Goal: Information Seeking & Learning: Learn about a topic

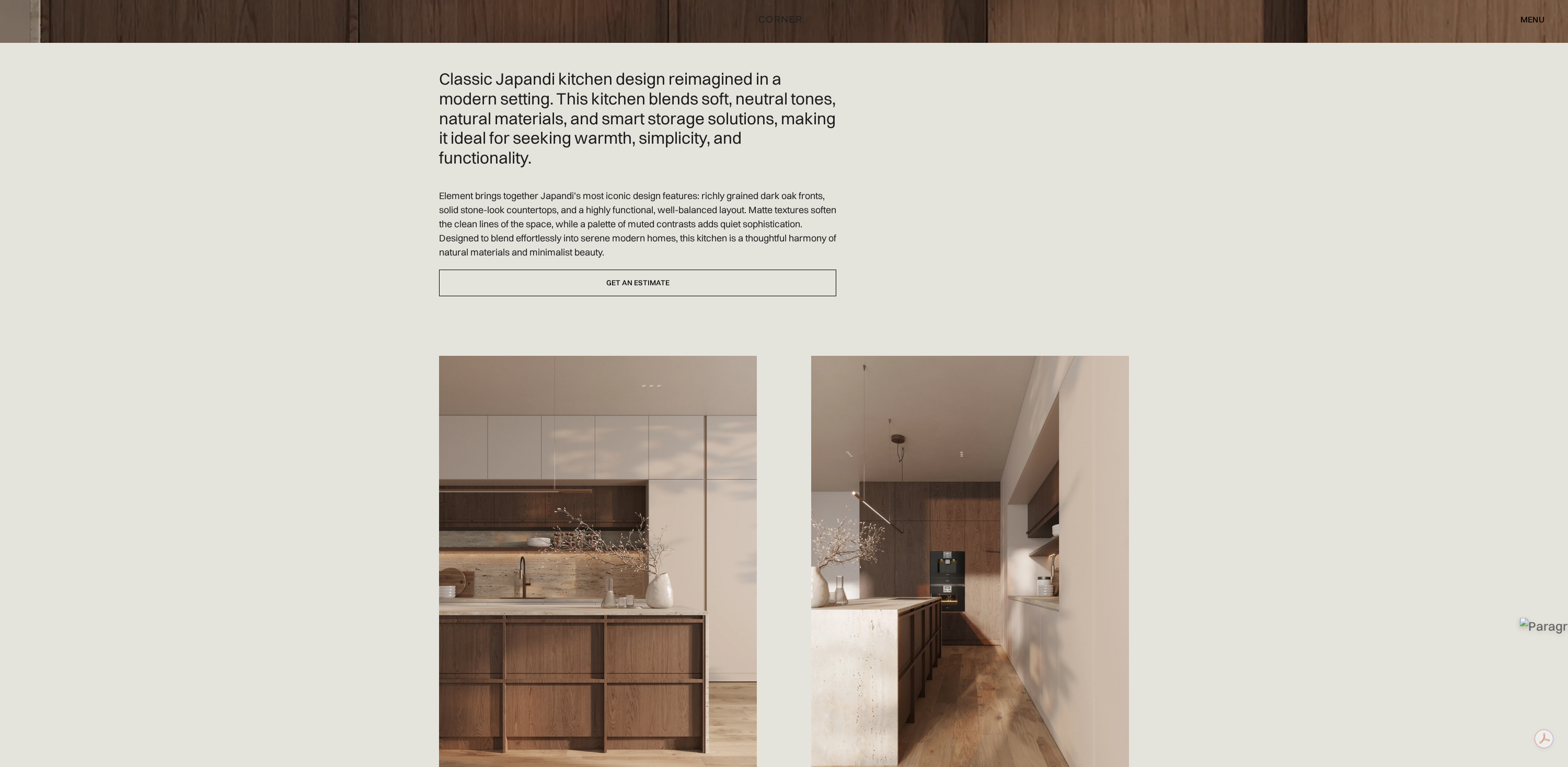
scroll to position [352, 0]
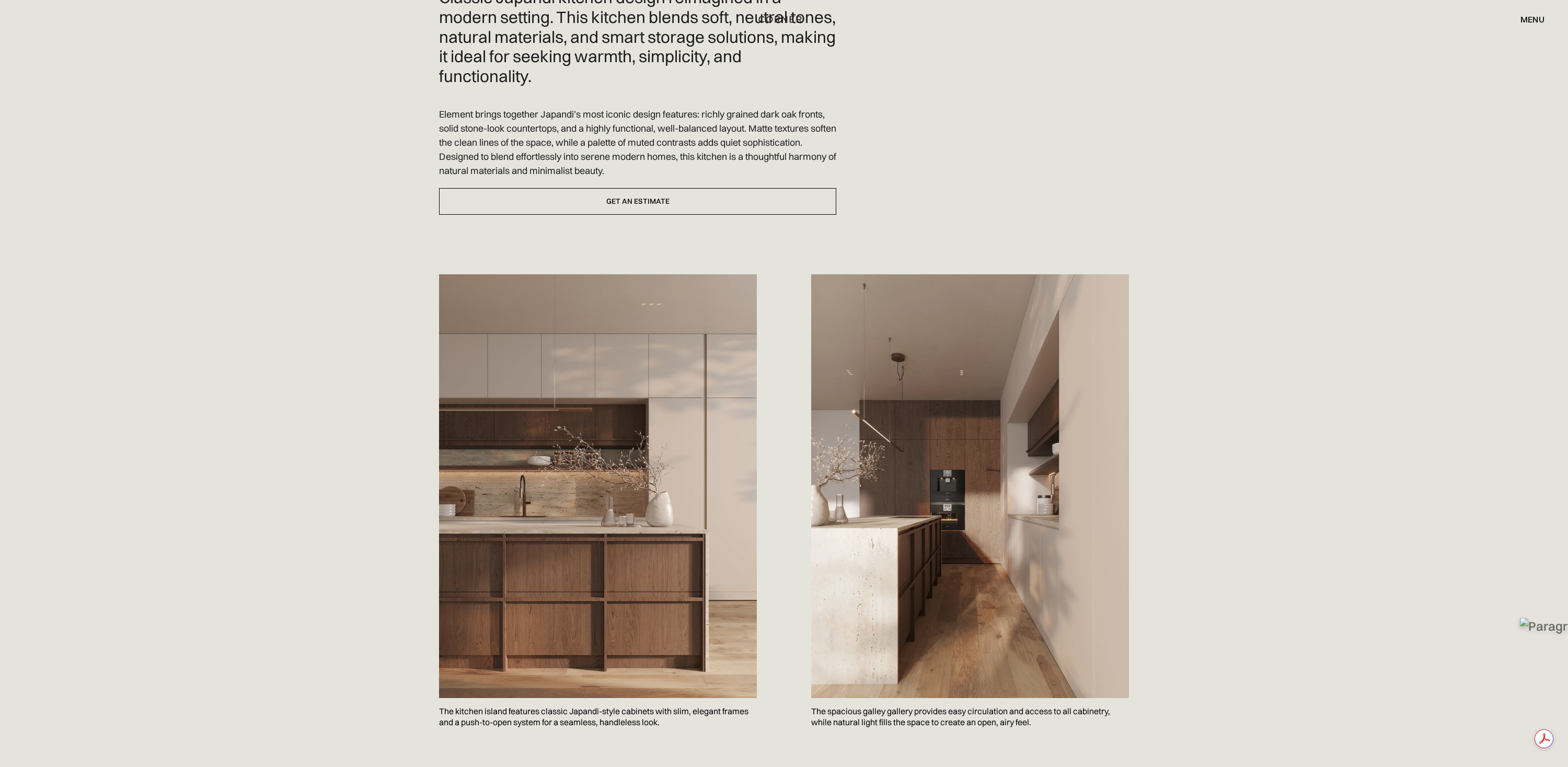
click at [1529, 21] on div "menu" at bounding box center [1532, 19] width 24 height 8
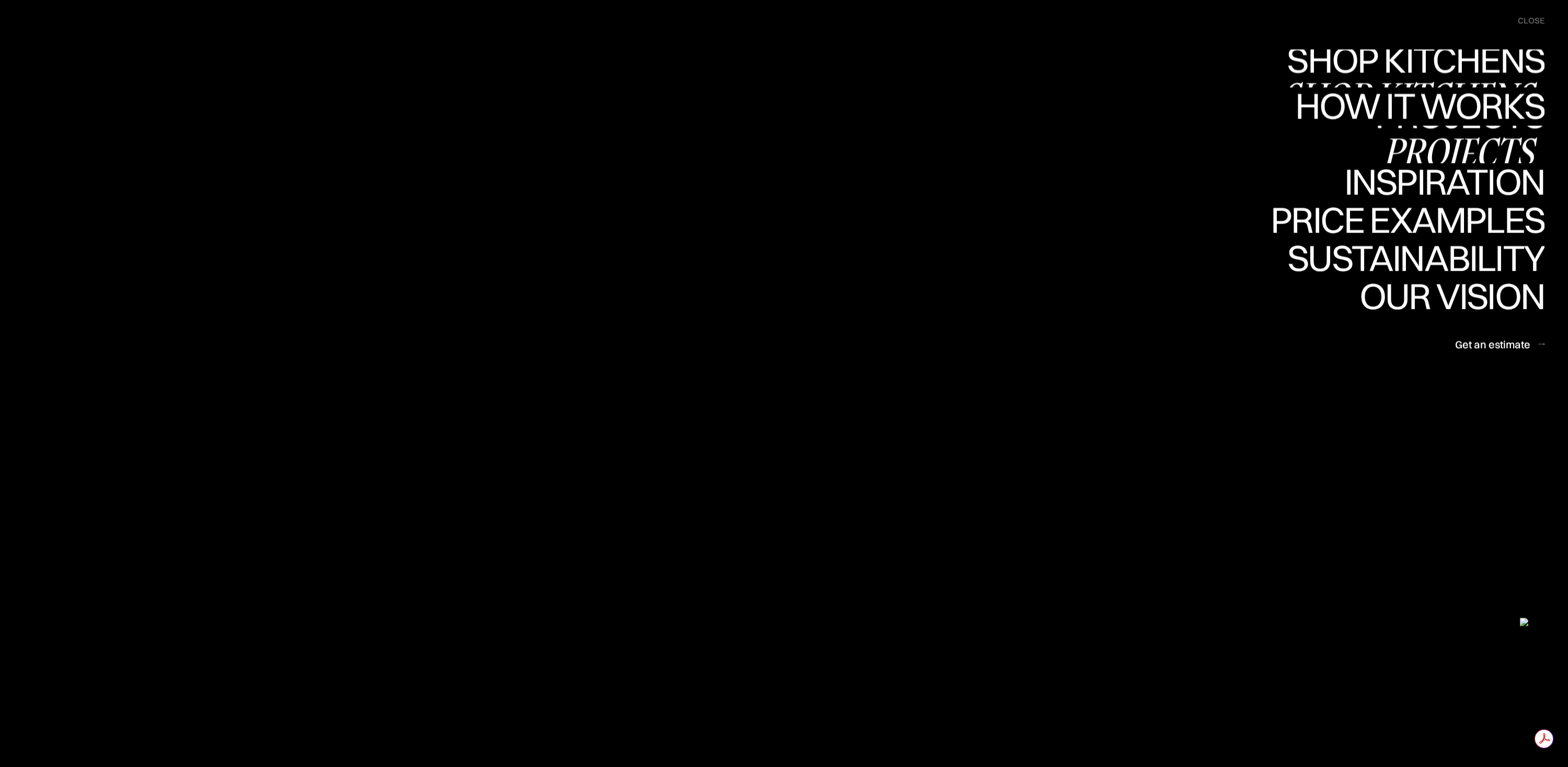
click at [1434, 138] on div "Projects" at bounding box center [1460, 151] width 169 height 37
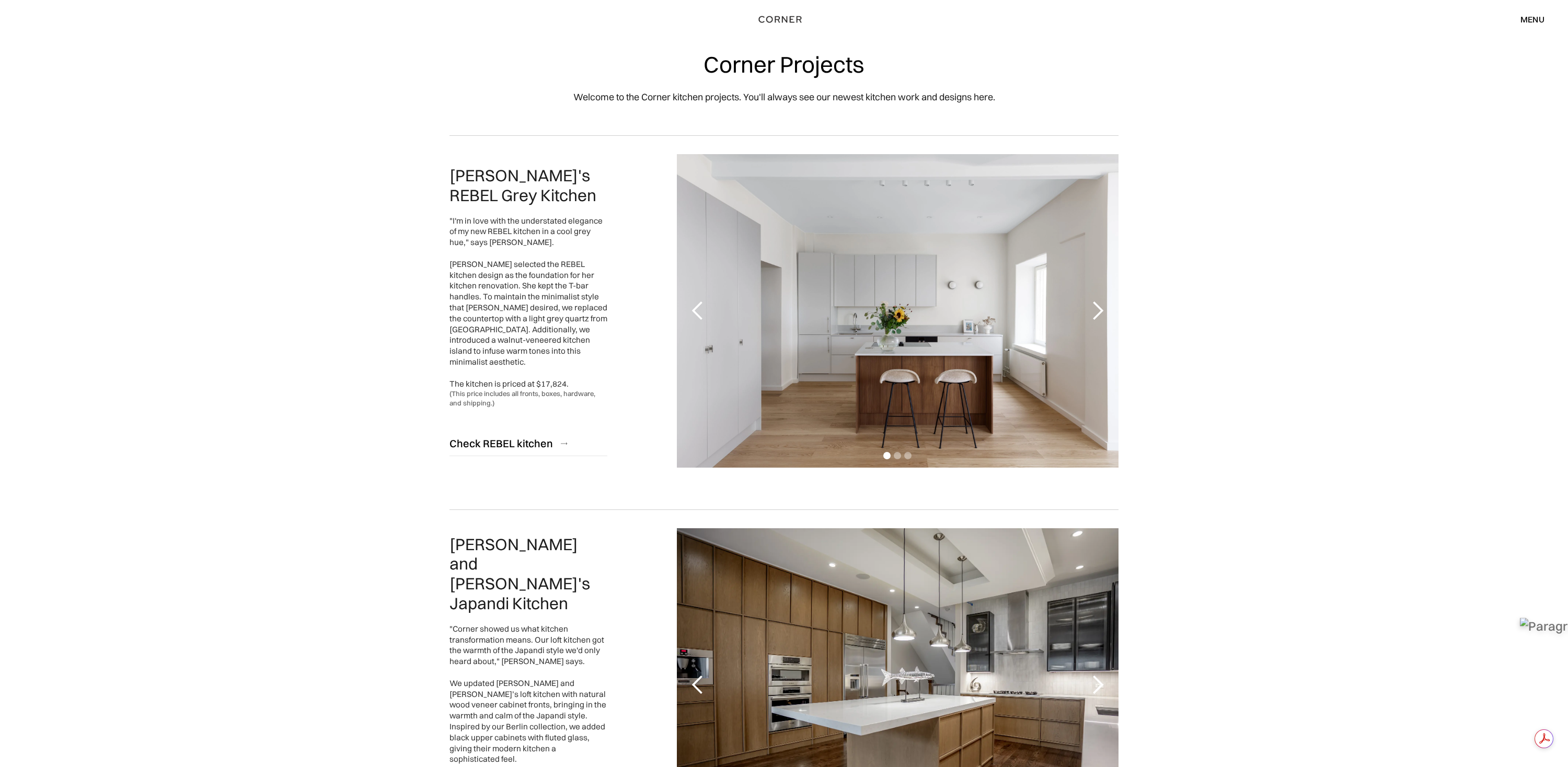
click at [1531, 18] on div "menu" at bounding box center [1532, 19] width 24 height 8
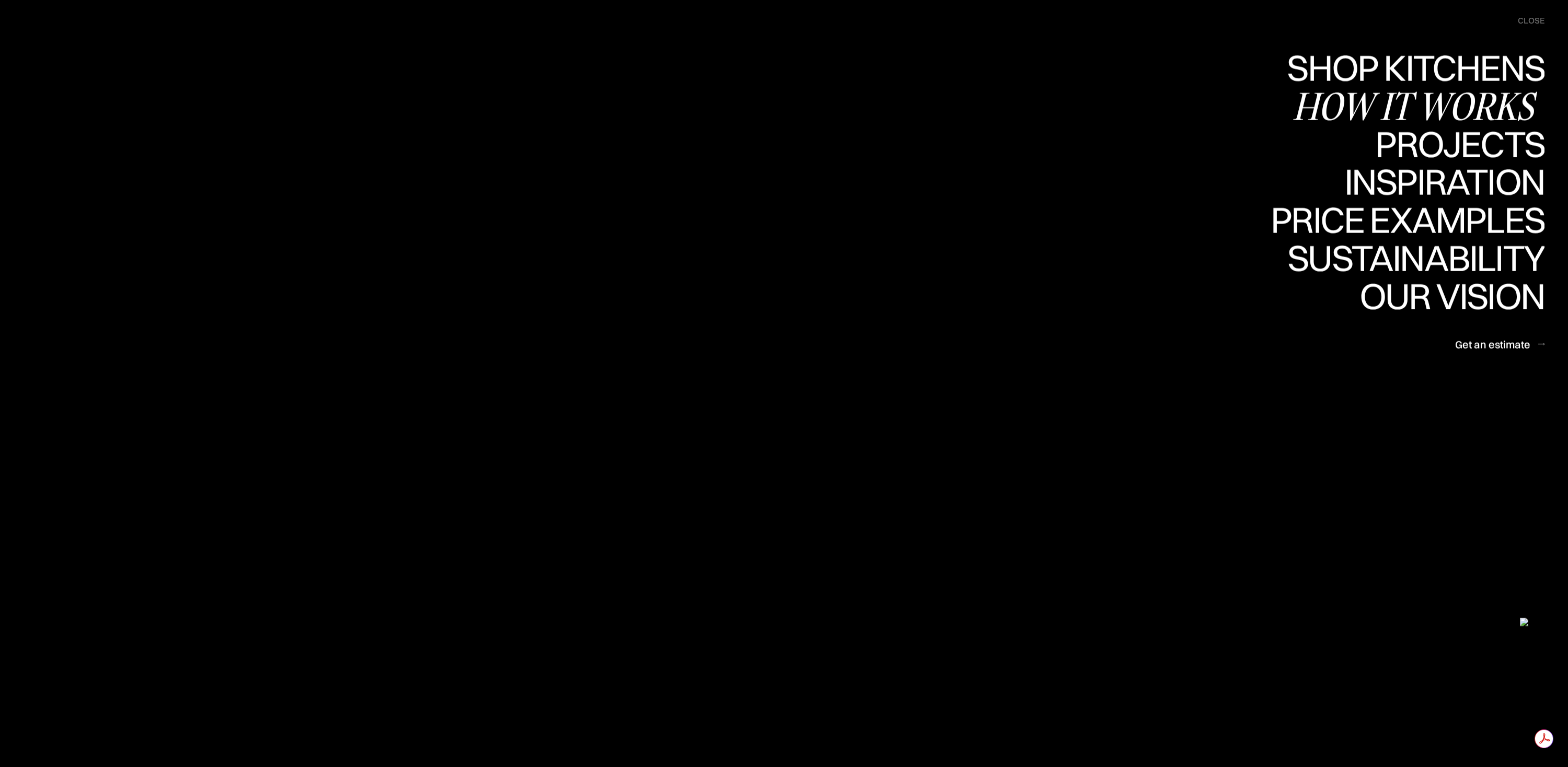
click at [1445, 97] on div "How it works" at bounding box center [1419, 106] width 252 height 37
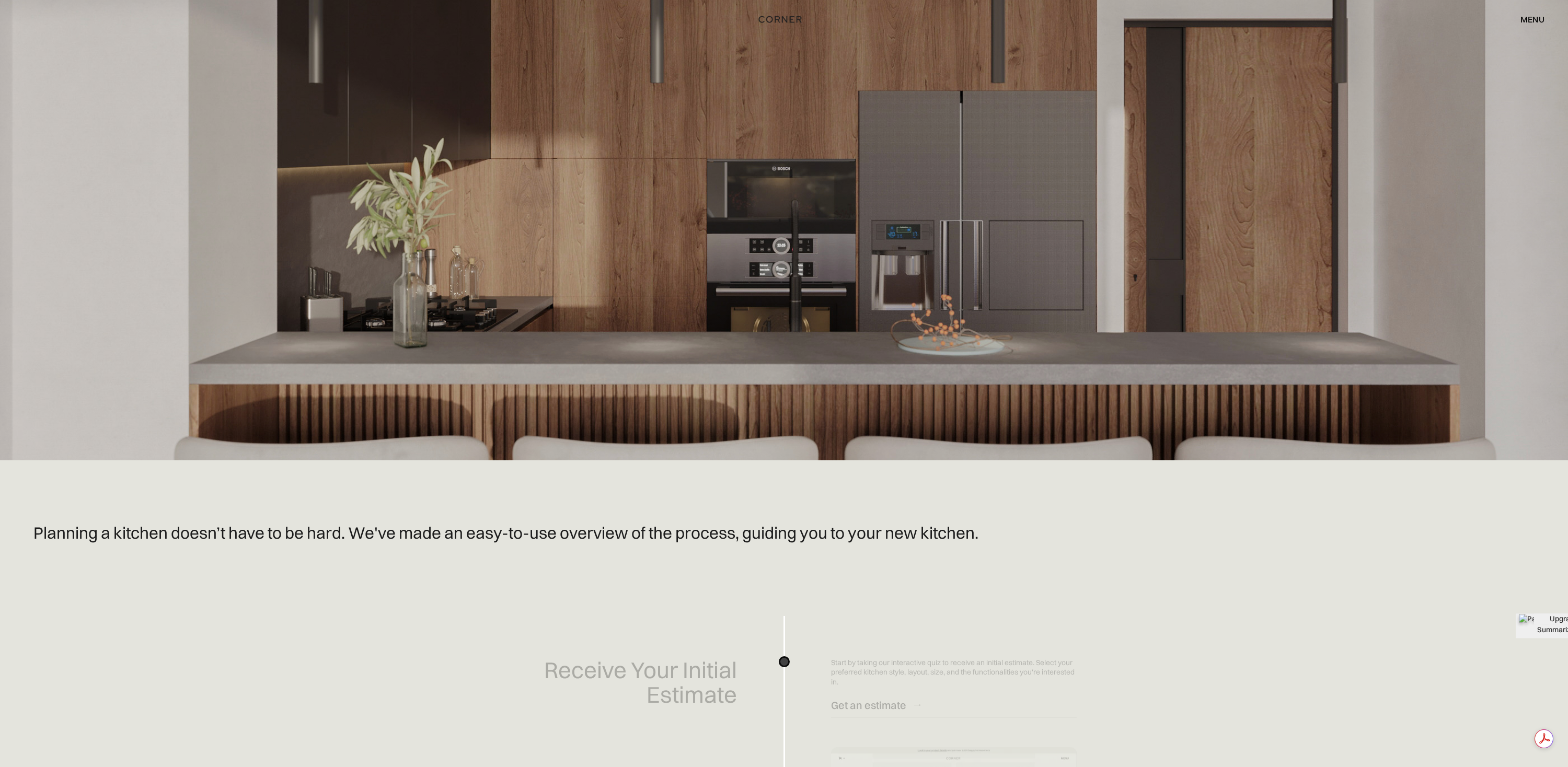
click at [1537, 18] on div "menu" at bounding box center [1532, 19] width 24 height 8
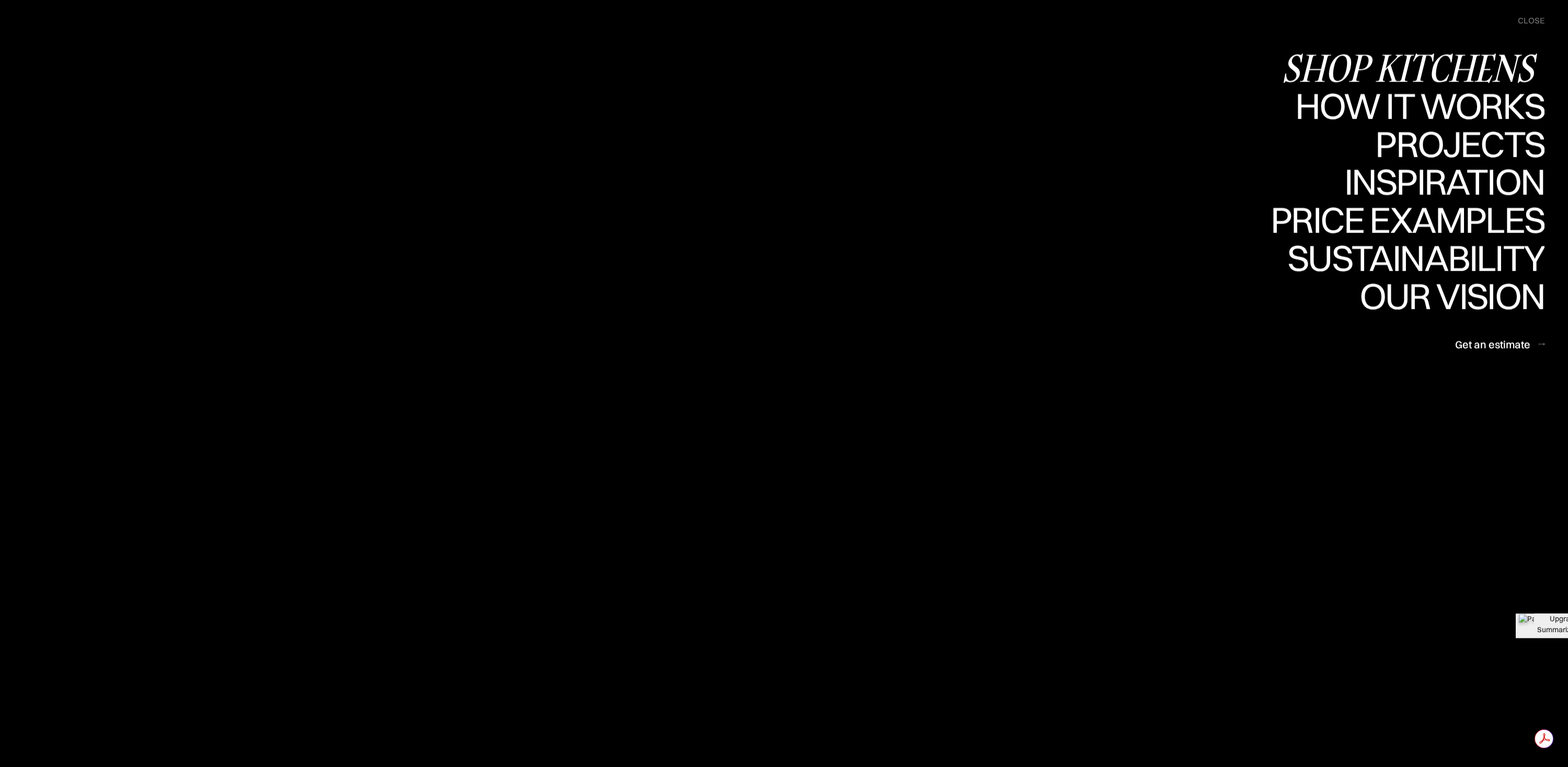
click at [1442, 65] on div "Shop Kitchens" at bounding box center [1413, 68] width 263 height 37
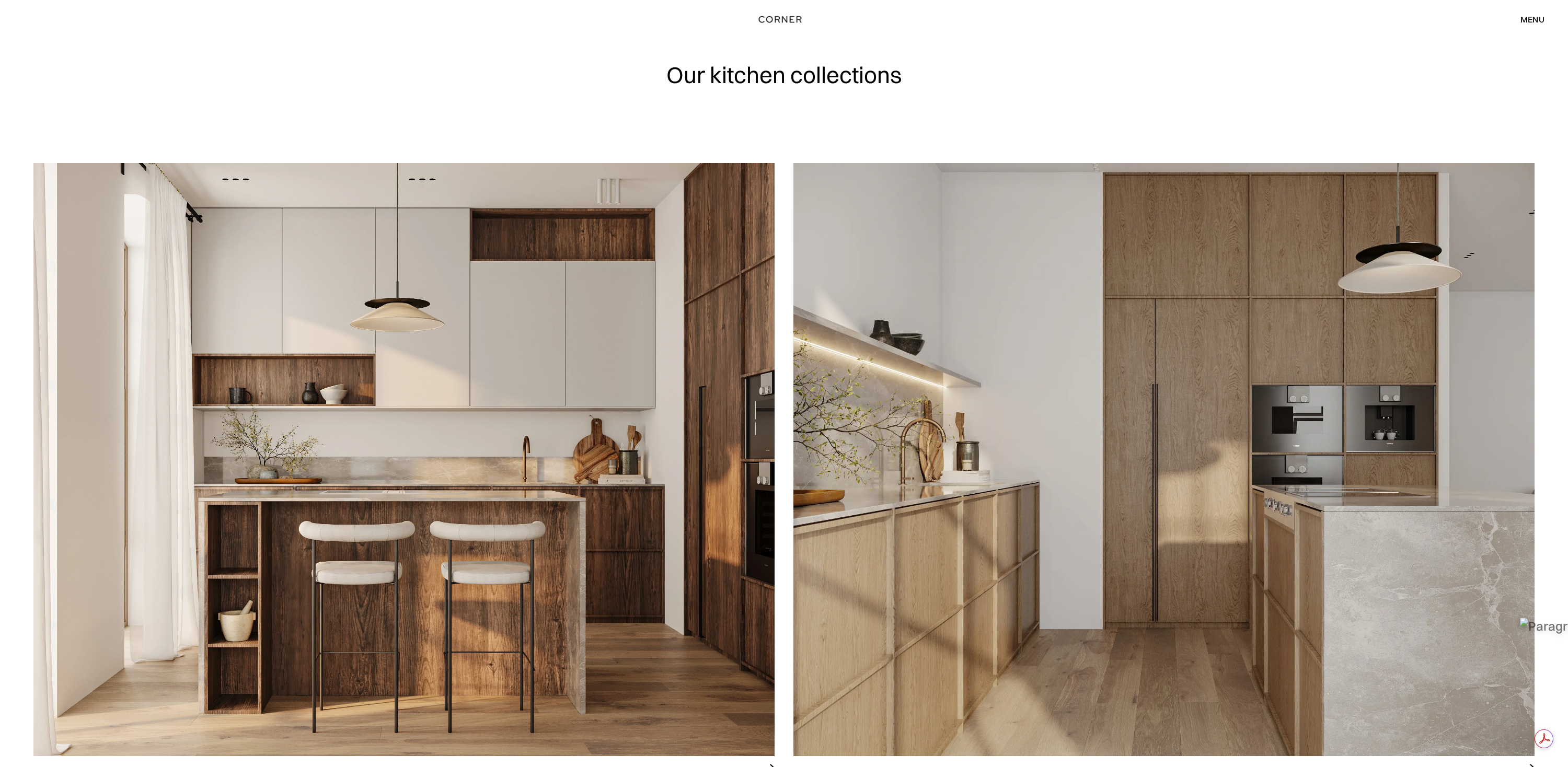
click at [1539, 18] on div "menu" at bounding box center [1532, 19] width 24 height 8
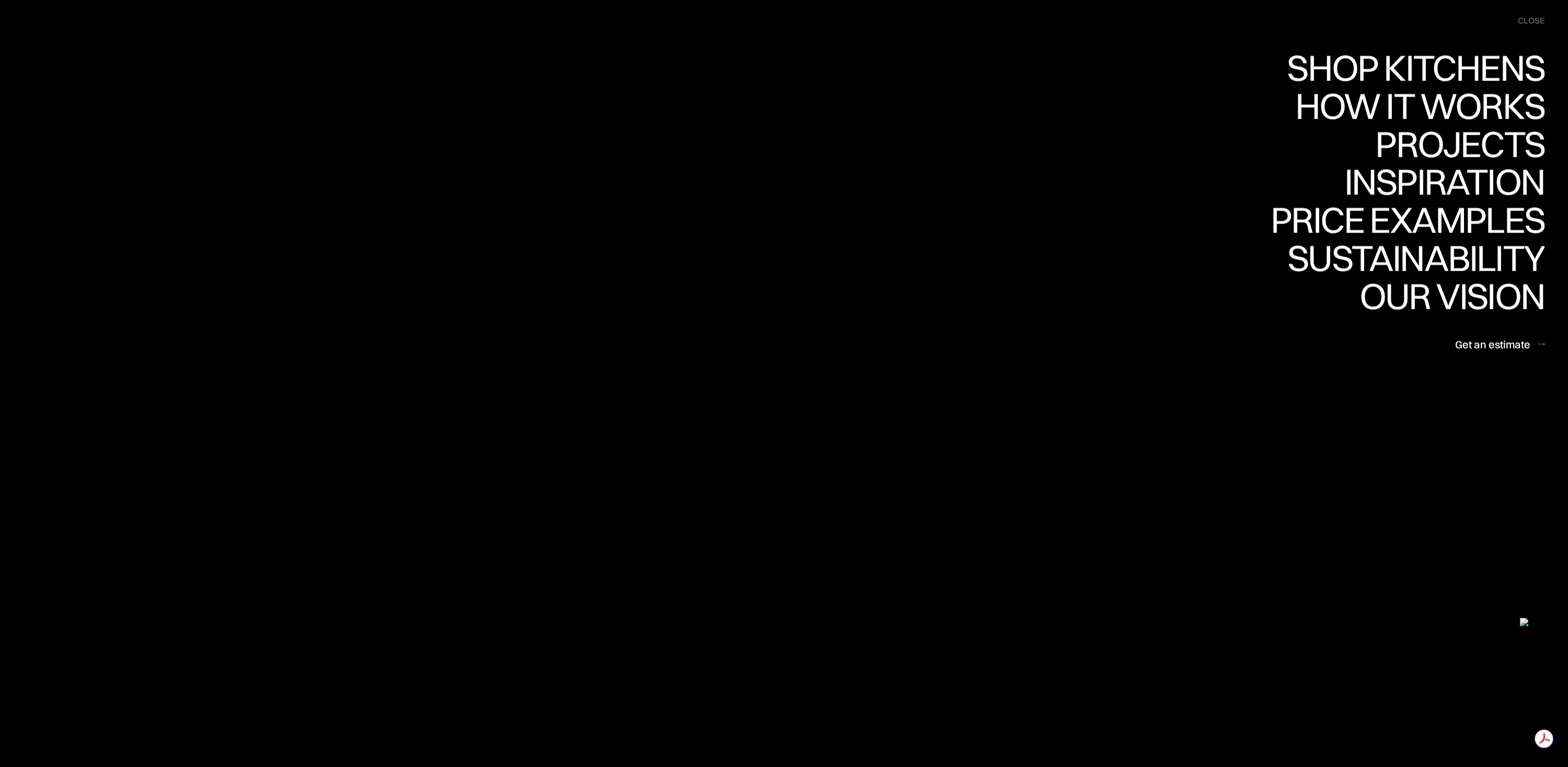
click at [1124, 120] on div "Shop Kitchens Shop Kitchens How it works How it works Projects Projects Inspira…" at bounding box center [1113, 204] width 910 height 308
click at [1537, 21] on div "close" at bounding box center [1531, 21] width 26 height 12
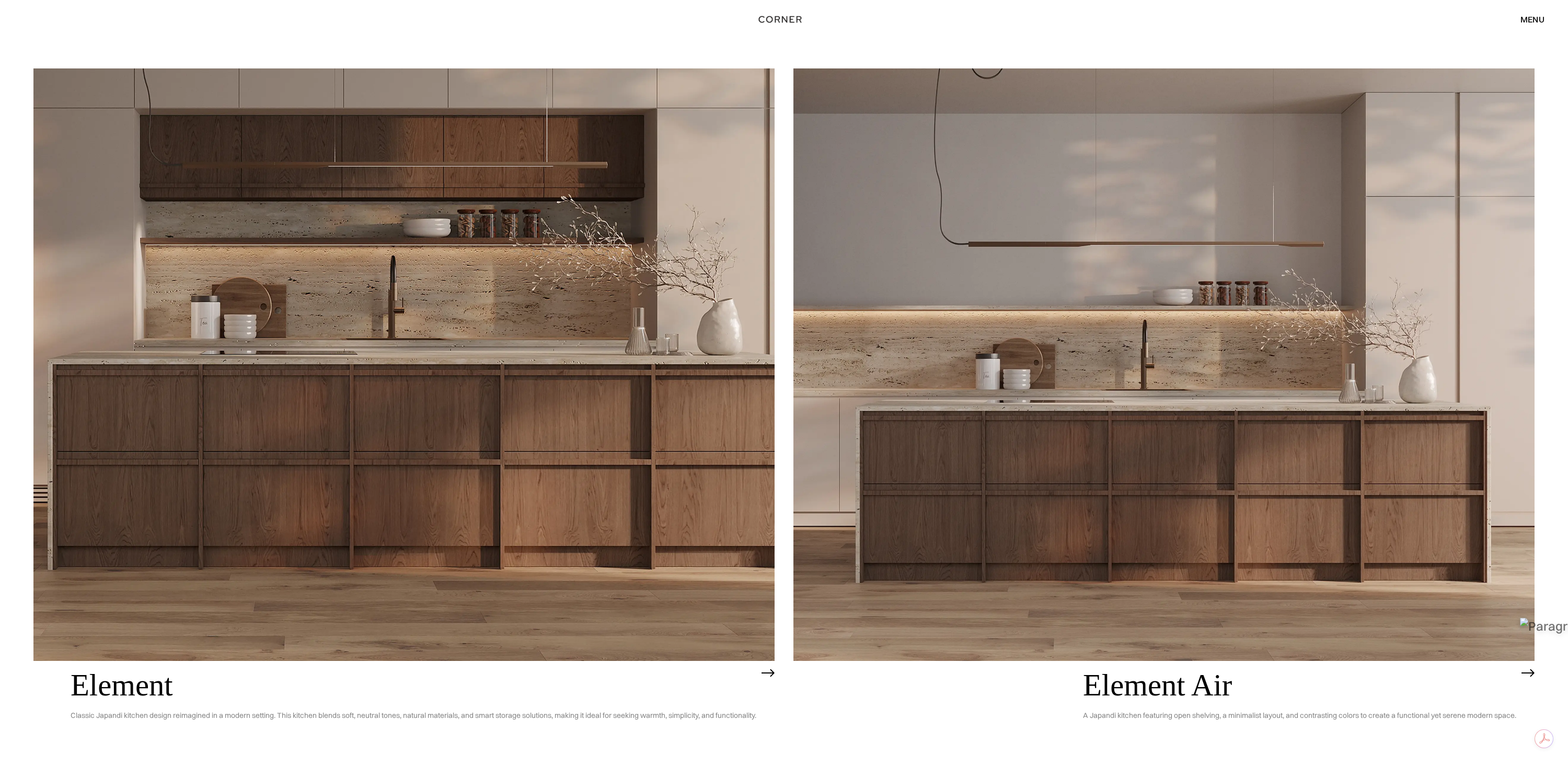
scroll to position [1583, 0]
click at [423, 265] on img at bounding box center [404, 365] width 741 height 592
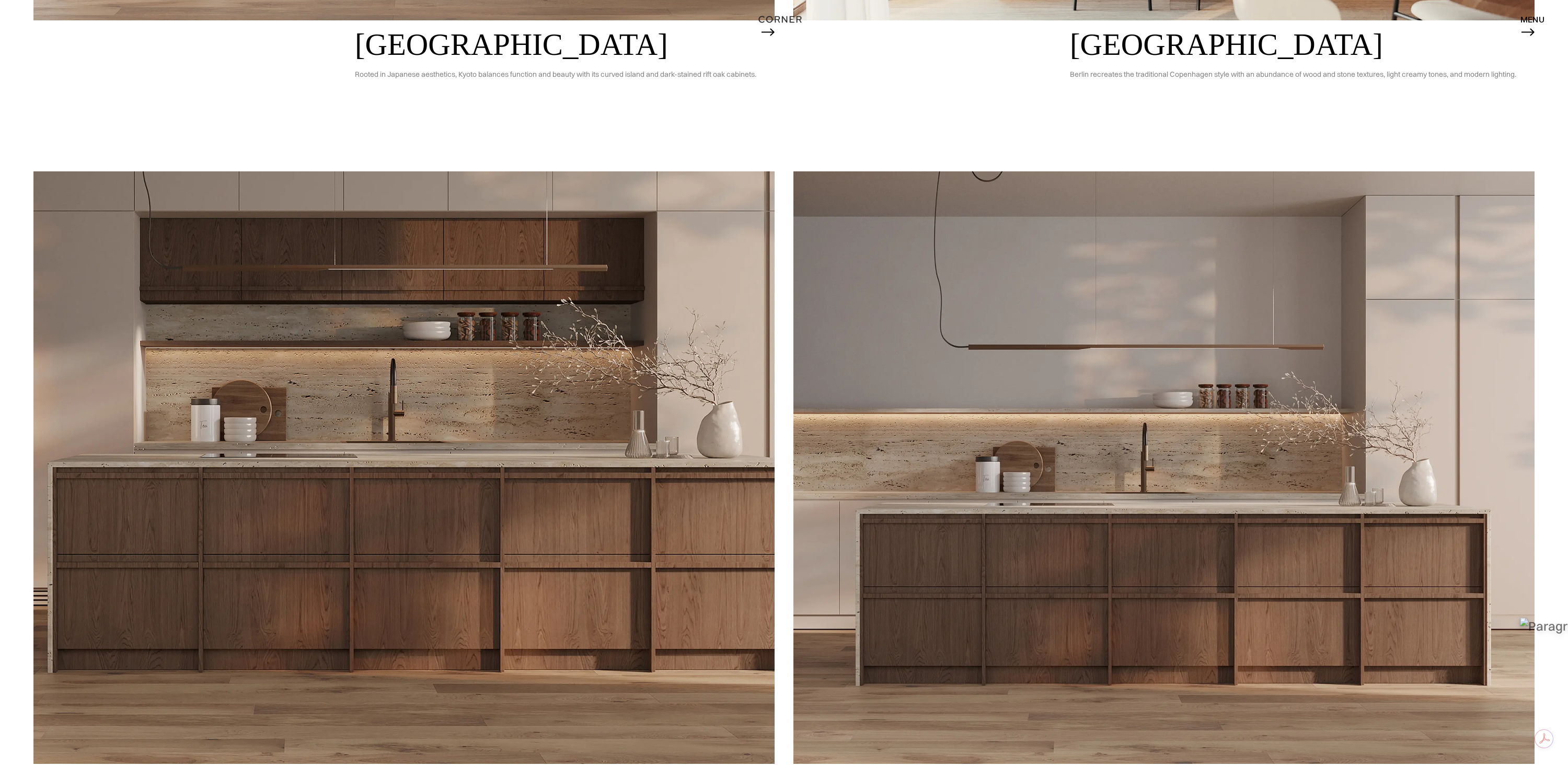
scroll to position [1478, 0]
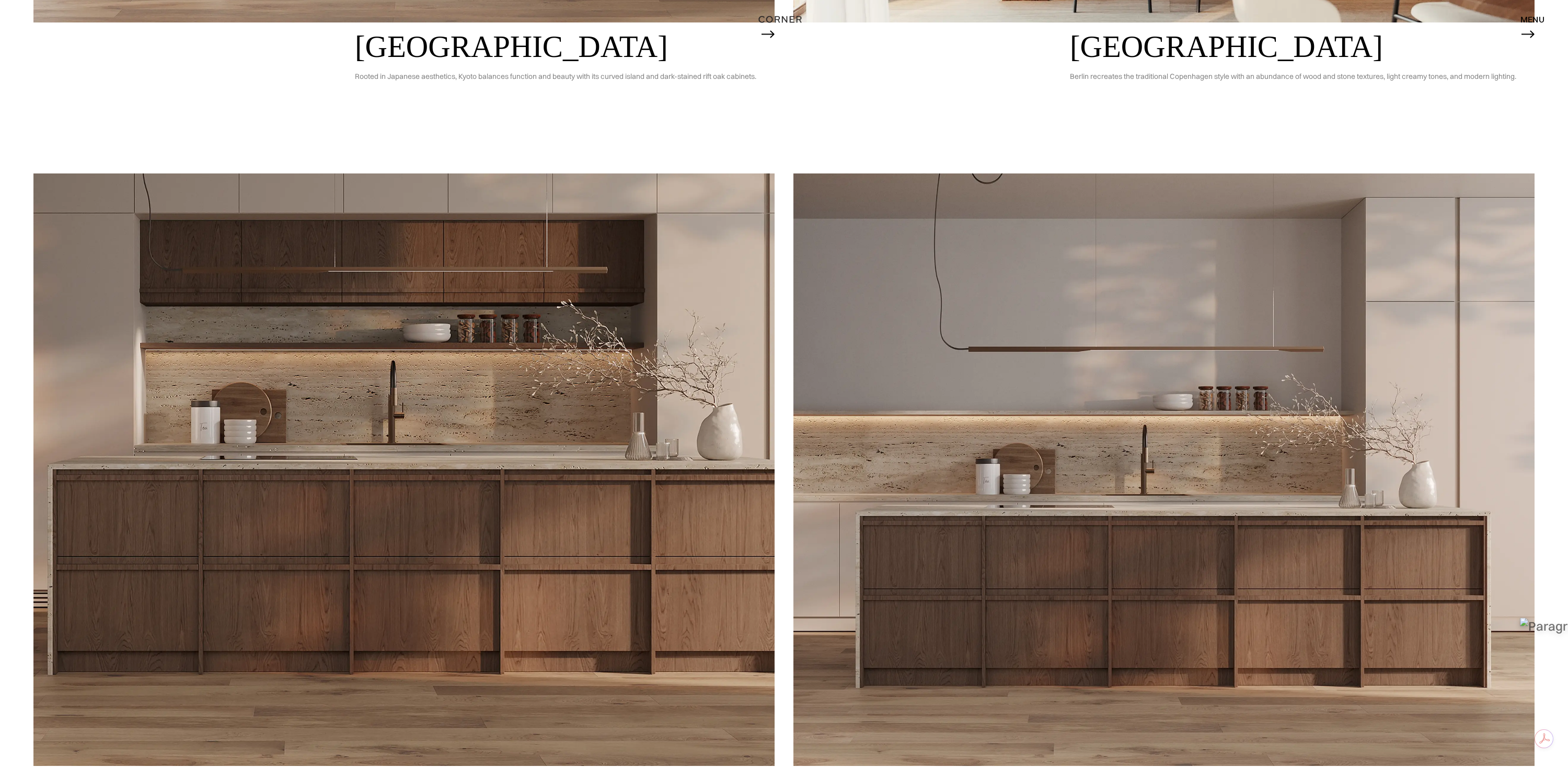
click at [399, 291] on img at bounding box center [404, 469] width 741 height 592
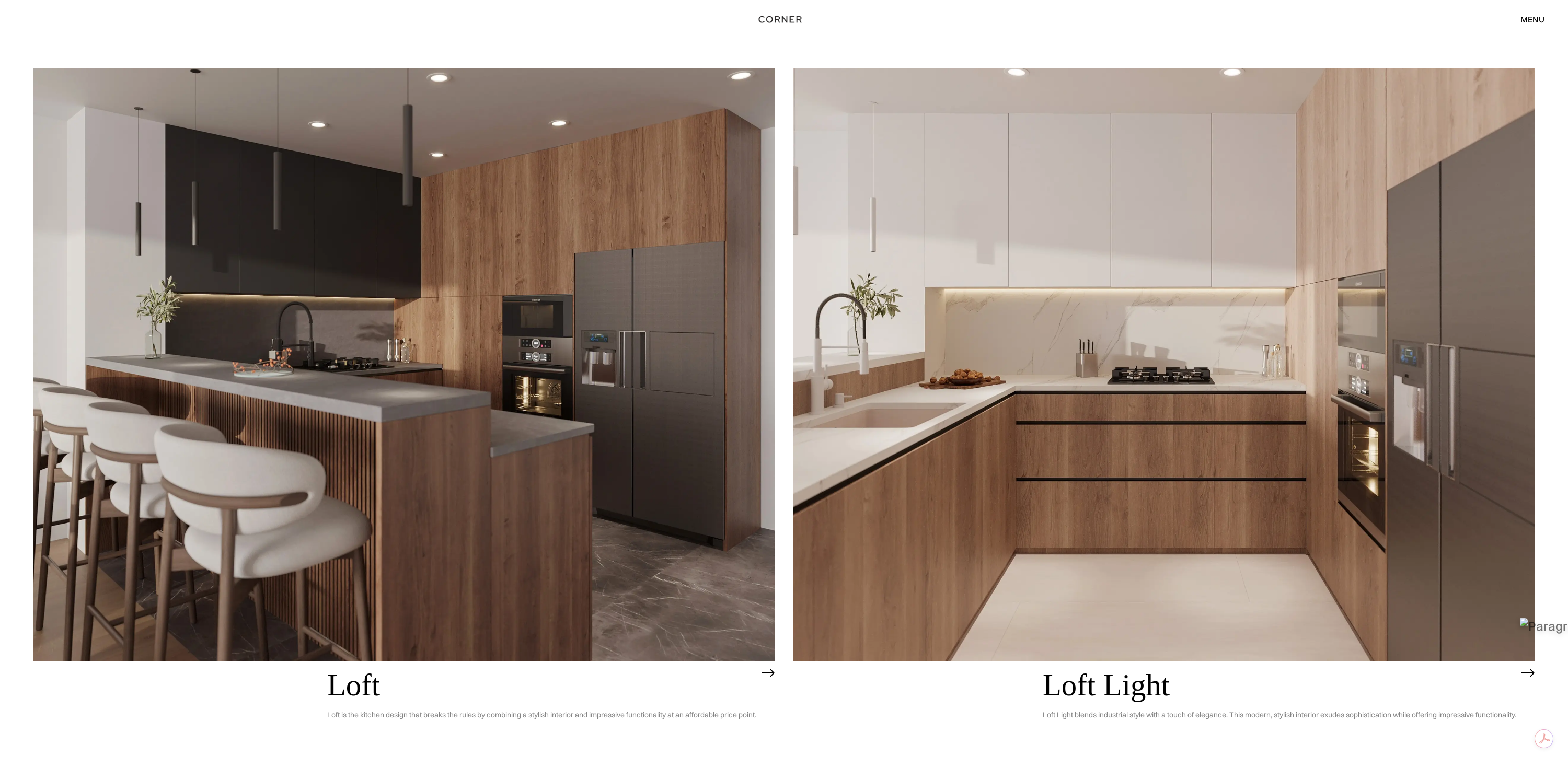
scroll to position [4740, 0]
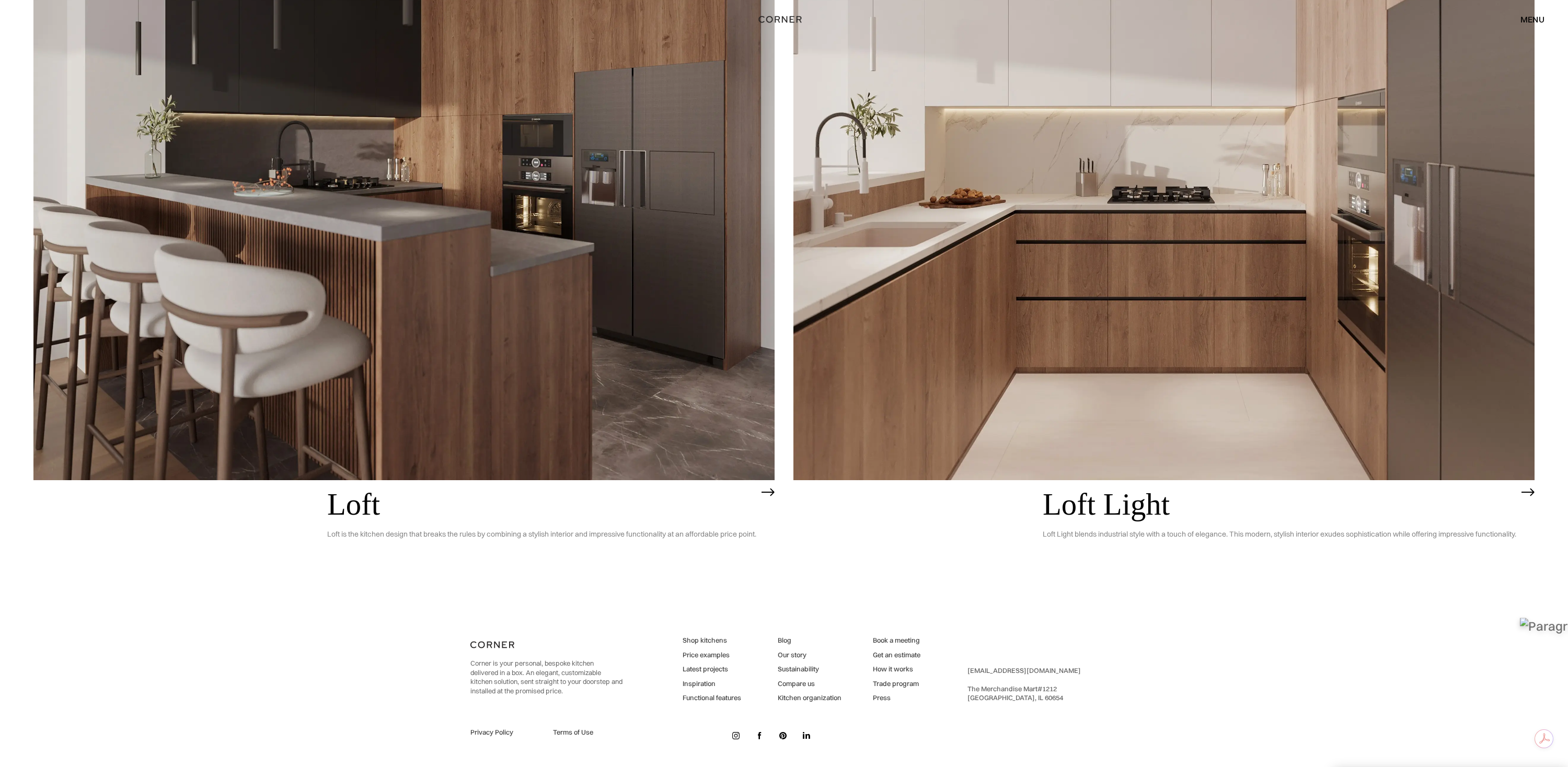
click at [740, 737] on link at bounding box center [736, 735] width 15 height 15
click at [739, 734] on img at bounding box center [736, 735] width 7 height 7
click at [739, 735] on img at bounding box center [736, 735] width 7 height 7
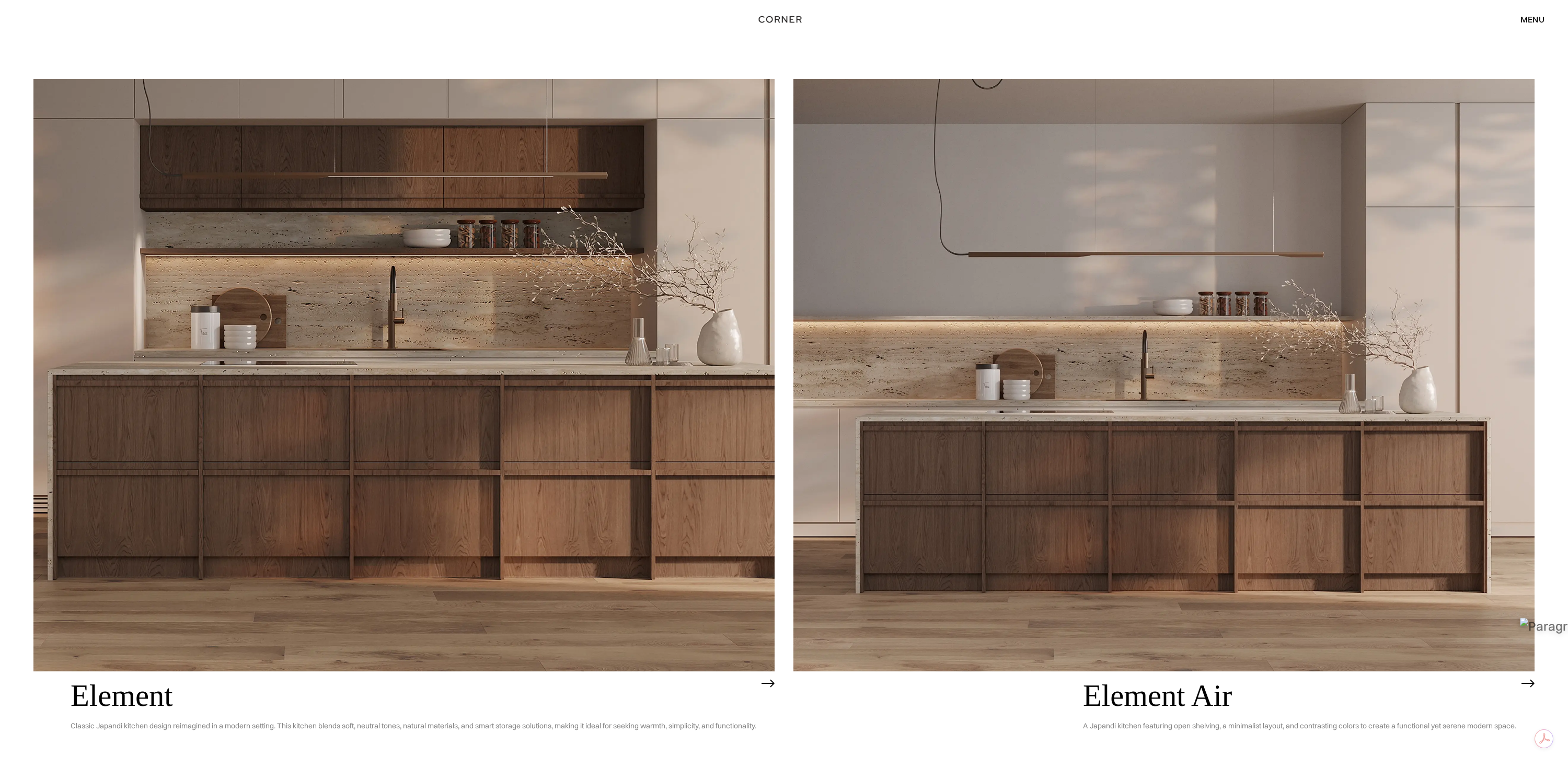
scroll to position [1572, 0]
click at [1034, 35] on div "Shop Kitchens Shop Kitchens How it works How it works Projects Projects Inspira…" at bounding box center [784, 19] width 1568 height 39
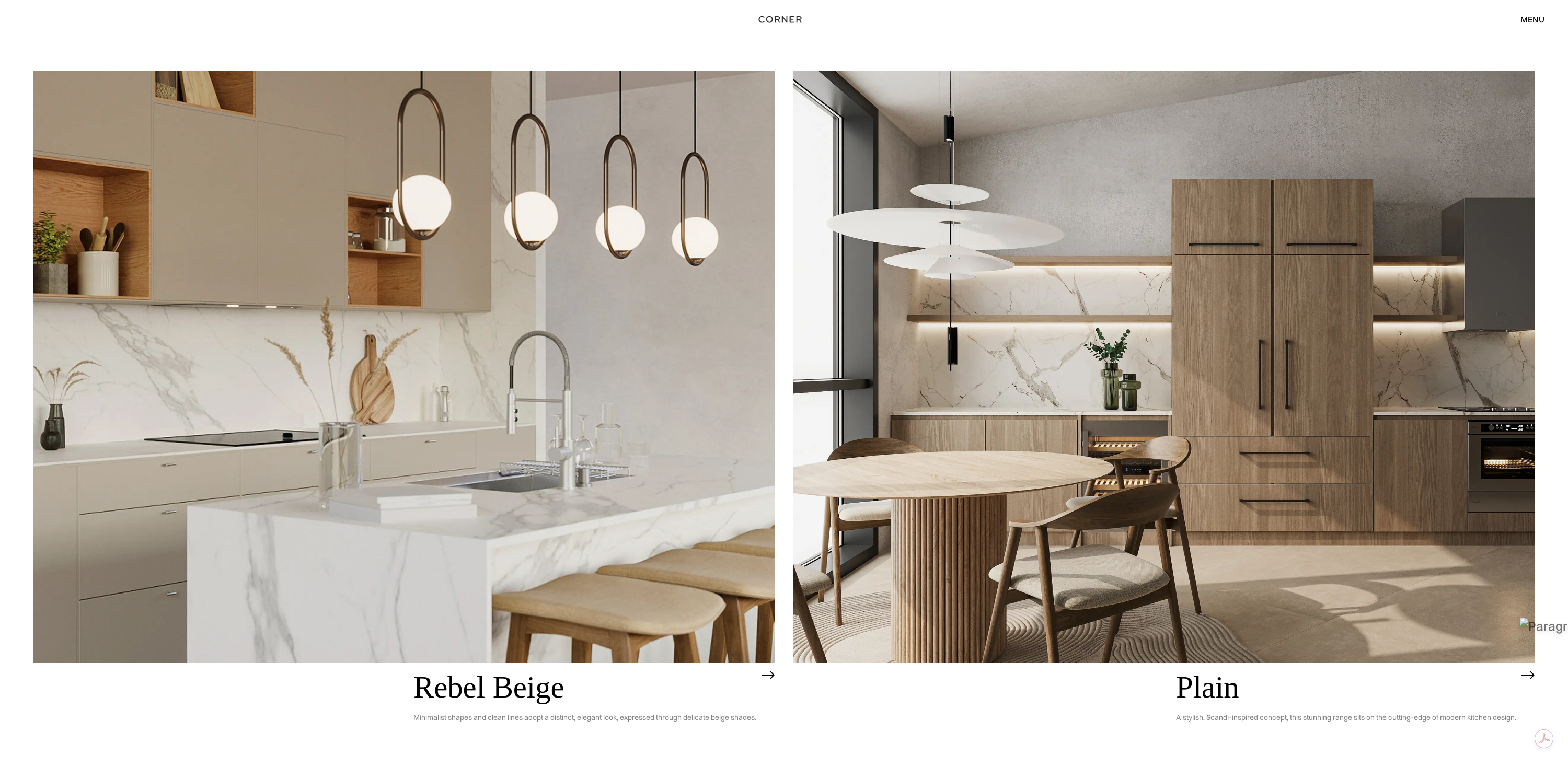
scroll to position [3816, 0]
